Goal: Task Accomplishment & Management: Manage account settings

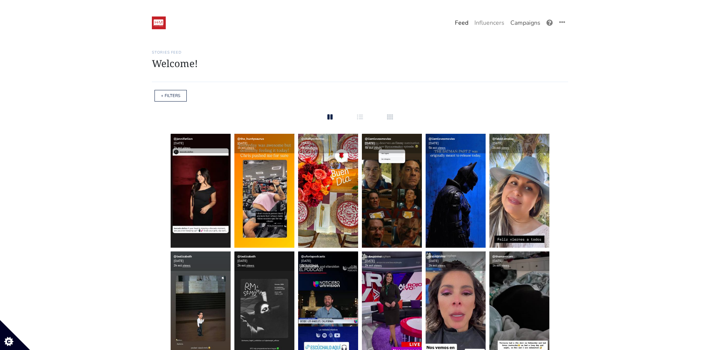
click at [527, 24] on link "Campaigns" at bounding box center [525, 22] width 36 height 15
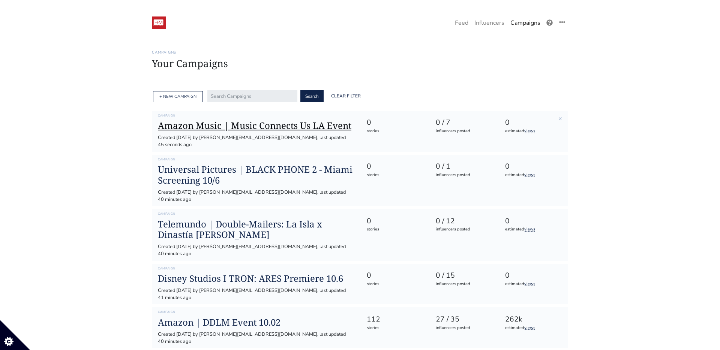
click at [267, 127] on h1 "Amazon Music | Music Connects Us LA Event" at bounding box center [256, 125] width 196 height 11
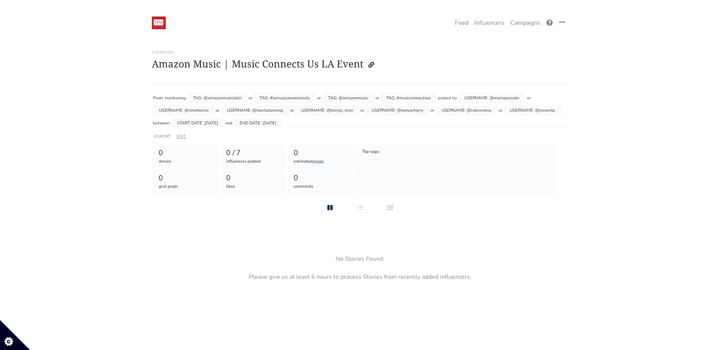
click at [180, 137] on link "EDIT" at bounding box center [181, 137] width 9 height 6
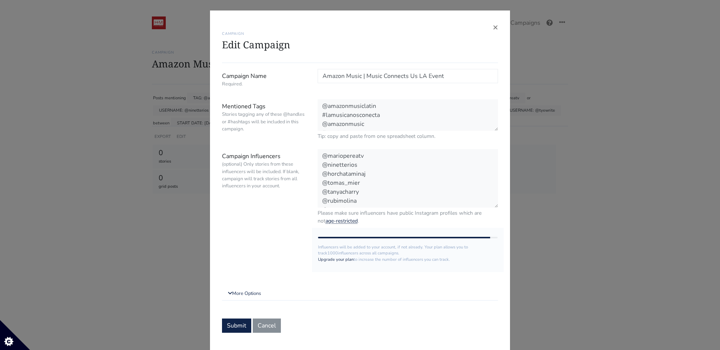
scroll to position [9, 0]
click at [358, 201] on textarea "@mariopereatv @ninetterios @horchataminaj @tomas_mier @tanyacharry @rubimolina …" at bounding box center [407, 178] width 180 height 59
paste textarea "@alexsernad @brendalalatina @[PERSON_NAME].estarada @[PERSON_NAME].estarada @ge…"
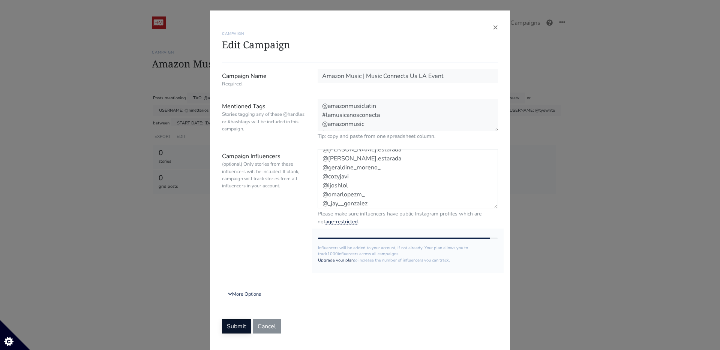
type textarea "@mariopereatv @ninetterios @horchataminaj @tomas_mier @tanyacharry @rubimolina …"
click at [238, 324] on button "Submit" at bounding box center [236, 326] width 29 height 14
